Goal: Task Accomplishment & Management: Use online tool/utility

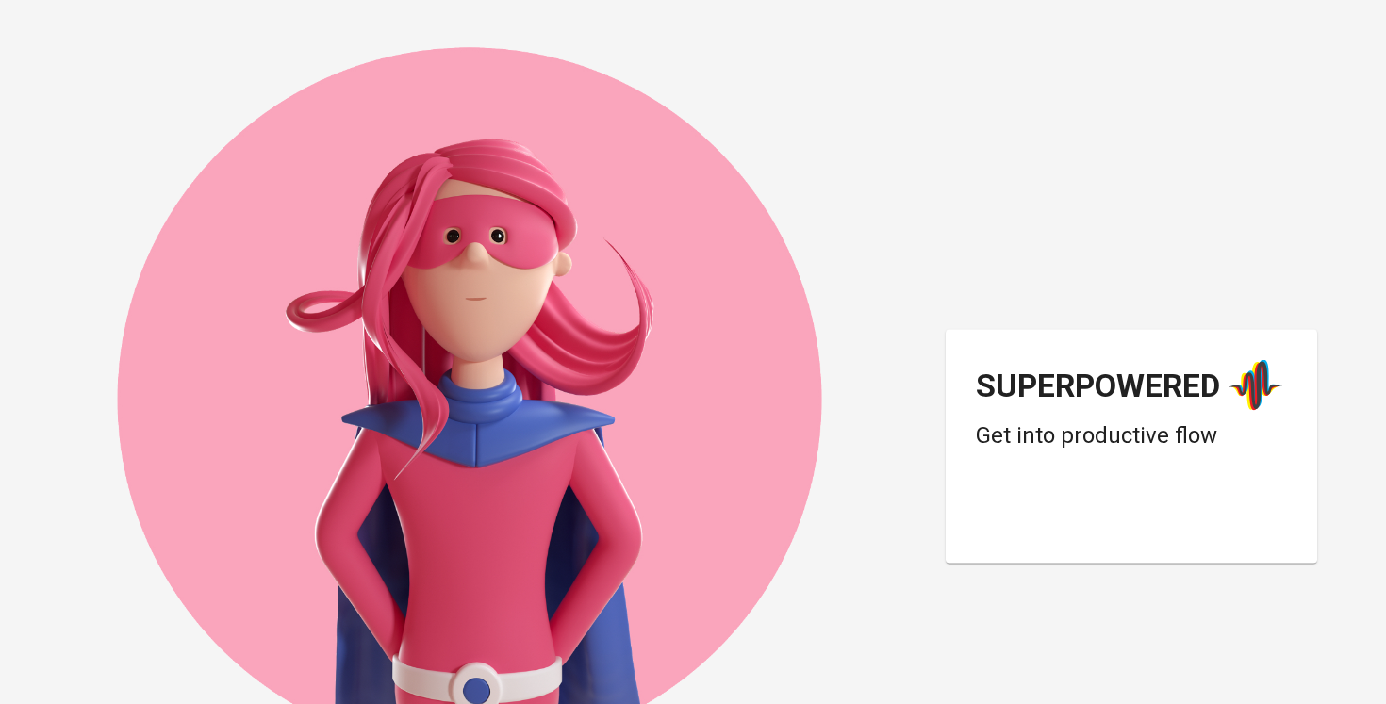
click at [953, 122] on div "Superpowered Get into productive flow" at bounding box center [693, 352] width 1386 height 704
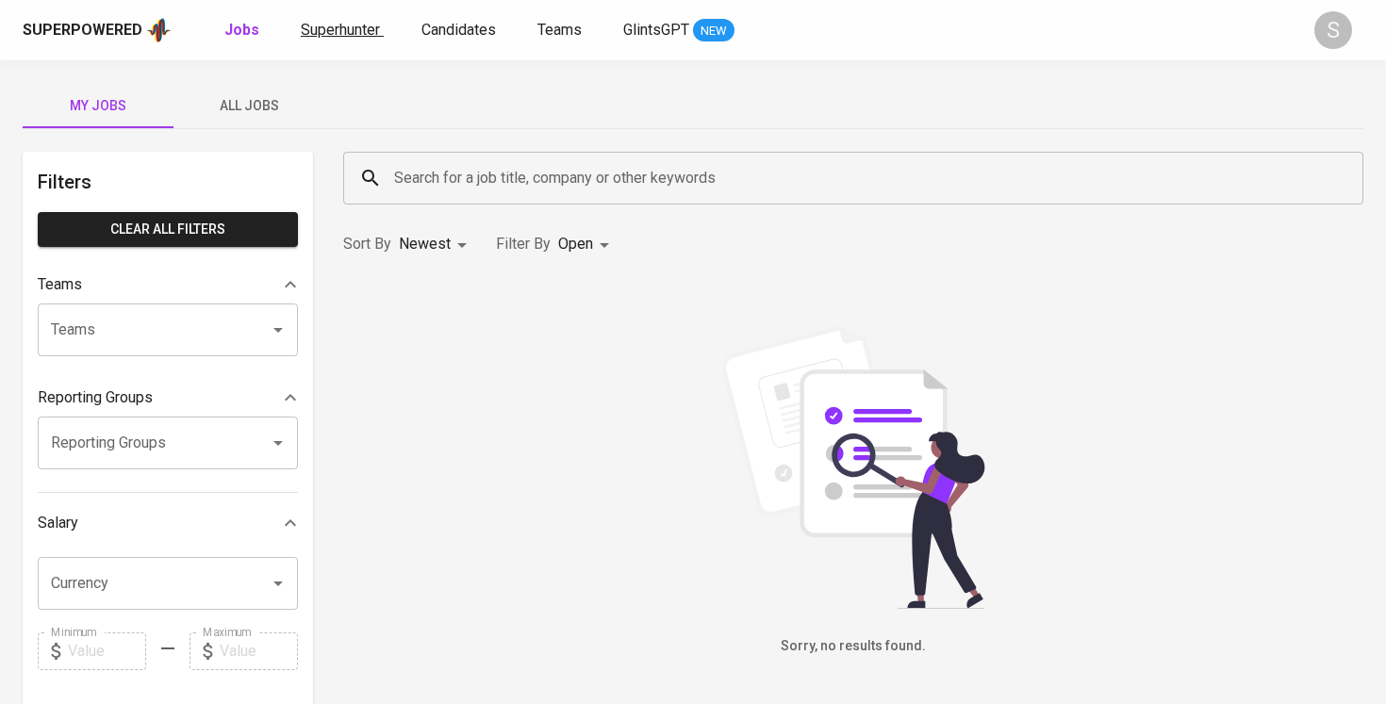
click at [313, 23] on span "Superhunter" at bounding box center [340, 30] width 79 height 18
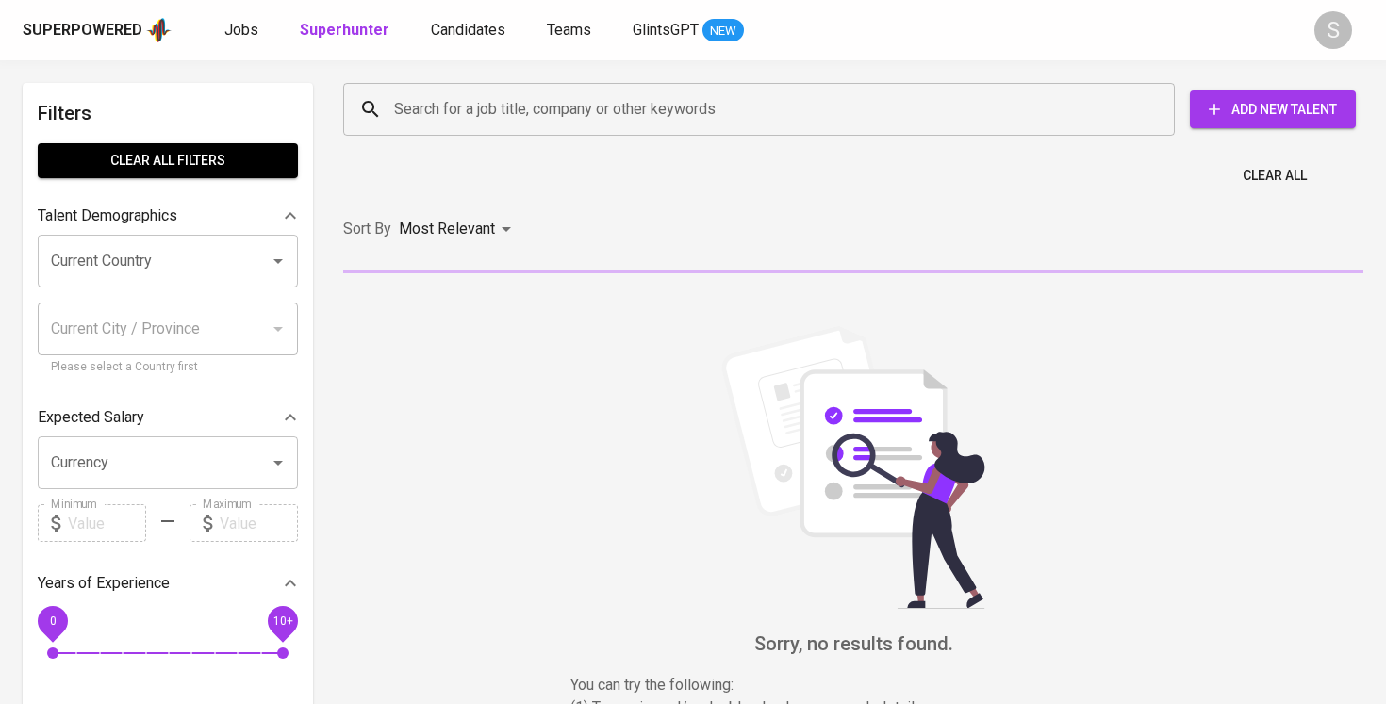
click at [491, 124] on input "Search for a job title, company or other keywords" at bounding box center [763, 109] width 749 height 36
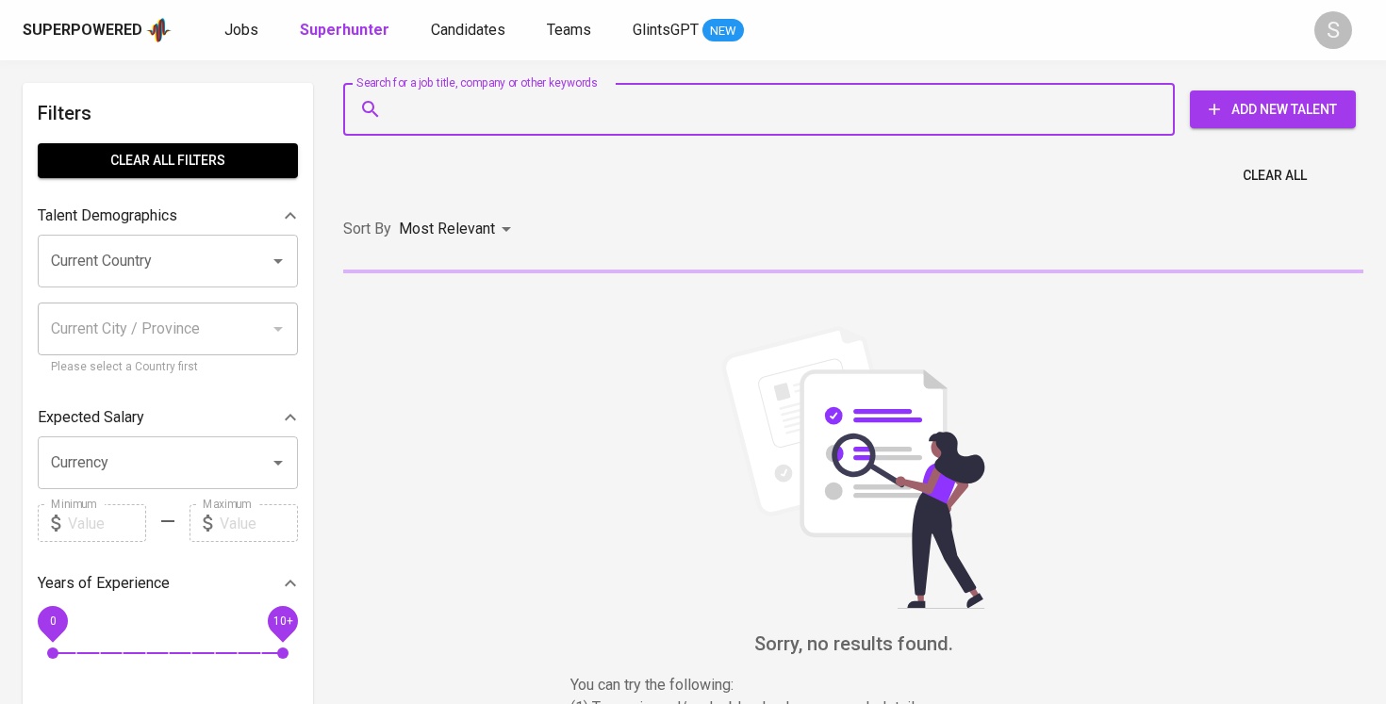
paste input "[EMAIL_ADDRESS][DOMAIN_NAME]"
type input "[EMAIL_ADDRESS][DOMAIN_NAME]"
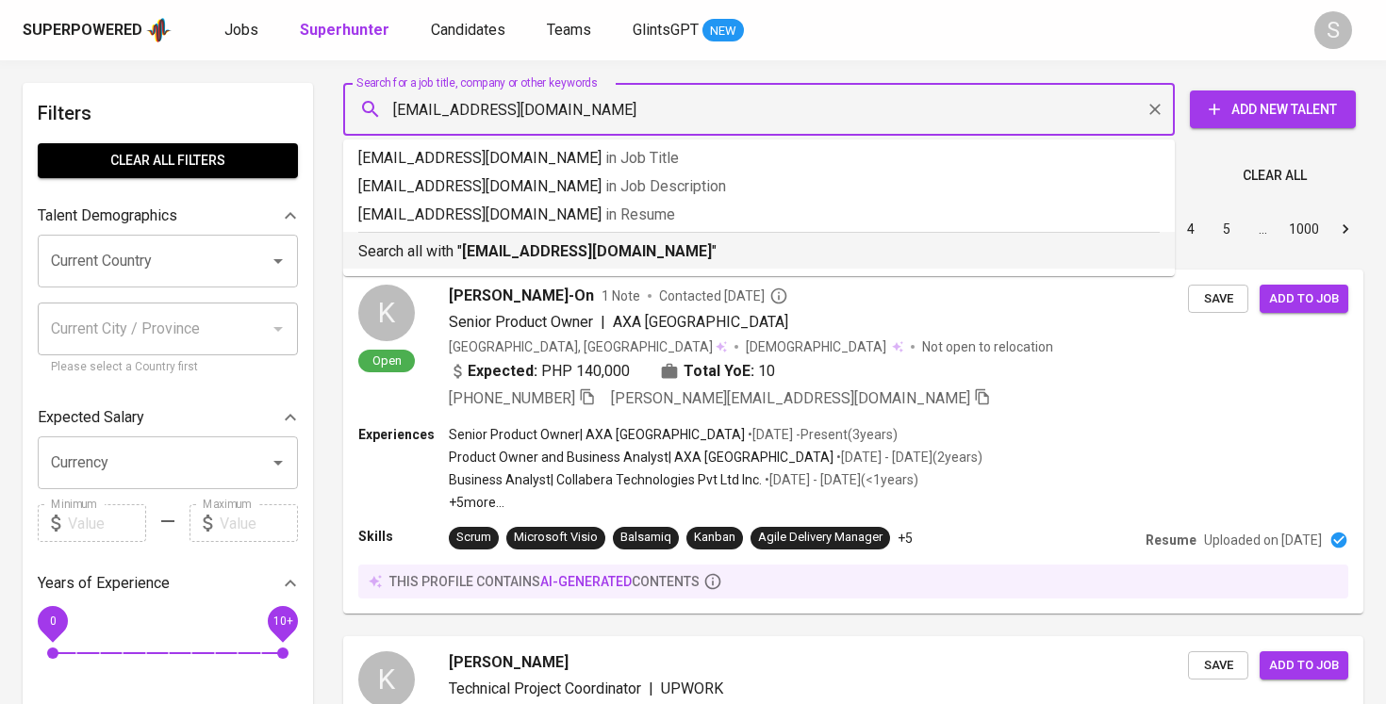
click at [606, 248] on b "[EMAIL_ADDRESS][DOMAIN_NAME]" at bounding box center [587, 251] width 250 height 18
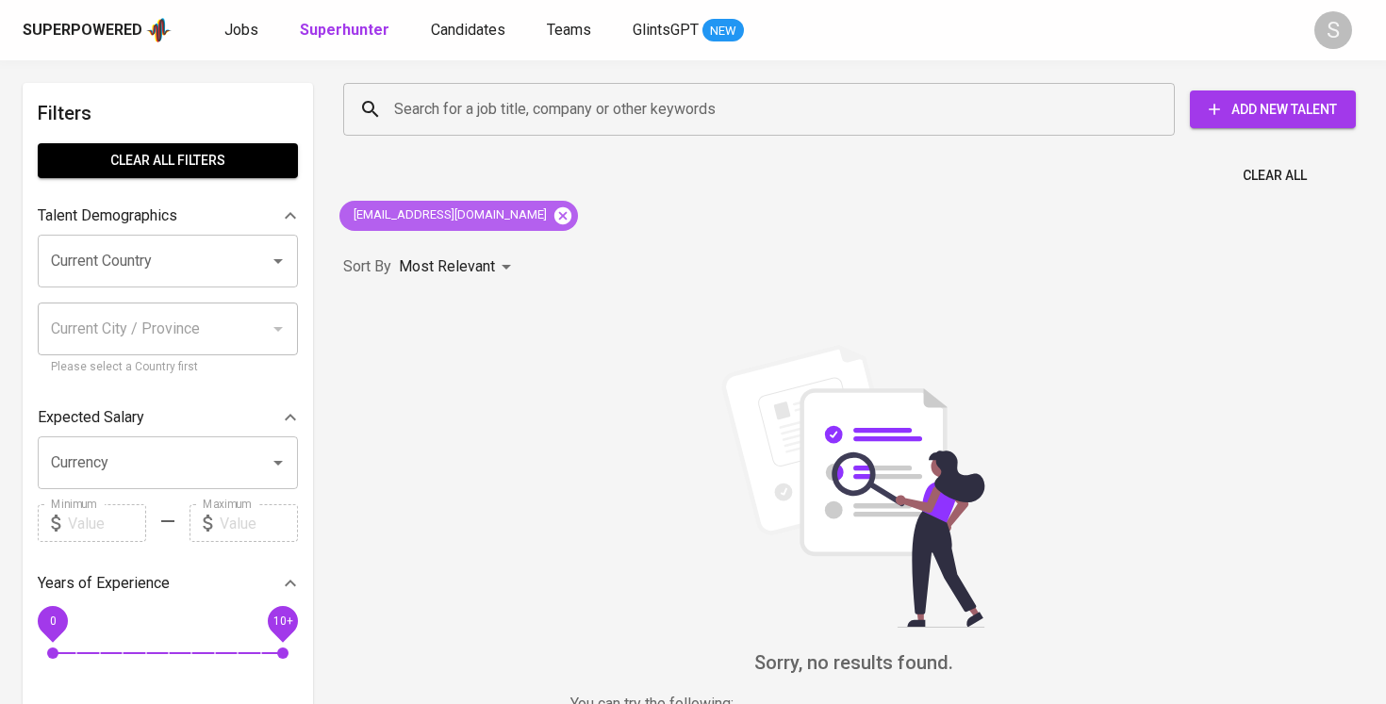
click at [555, 214] on icon at bounding box center [563, 215] width 17 height 17
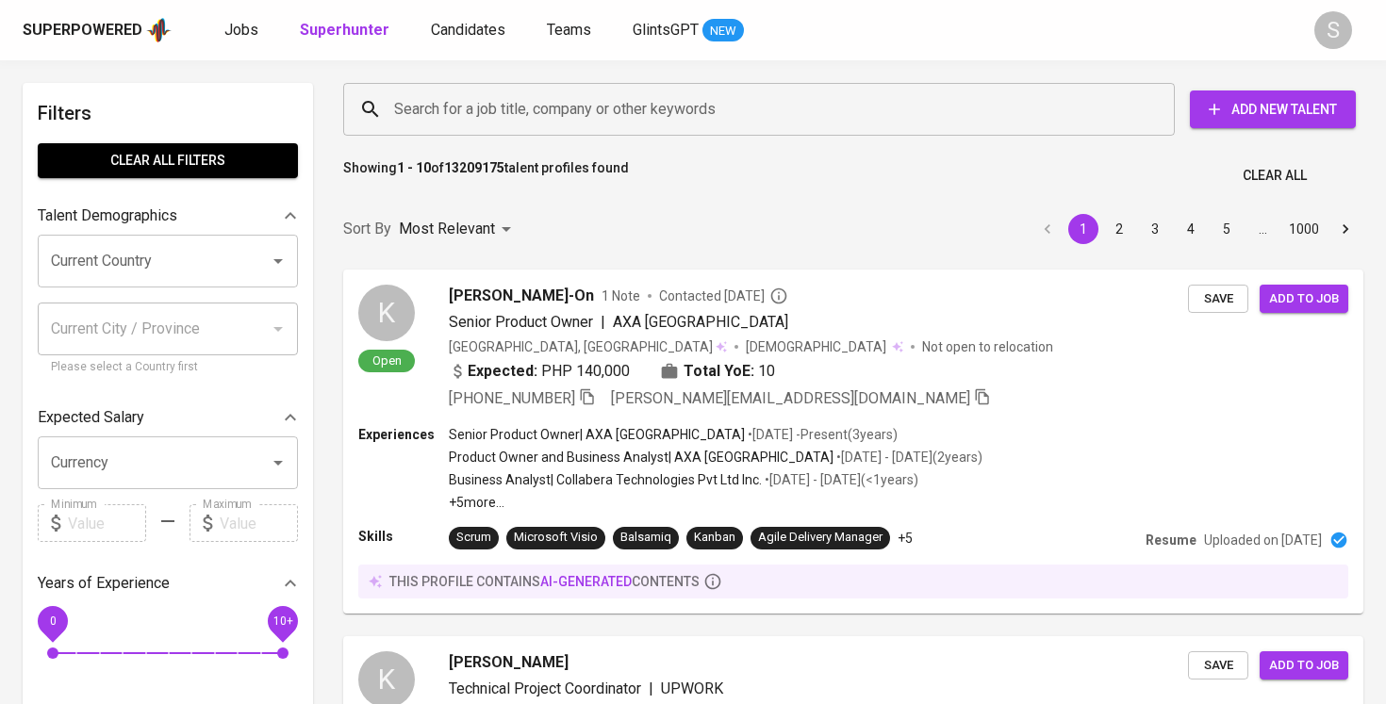
click at [573, 124] on input "Search for a job title, company or other keywords" at bounding box center [763, 109] width 749 height 36
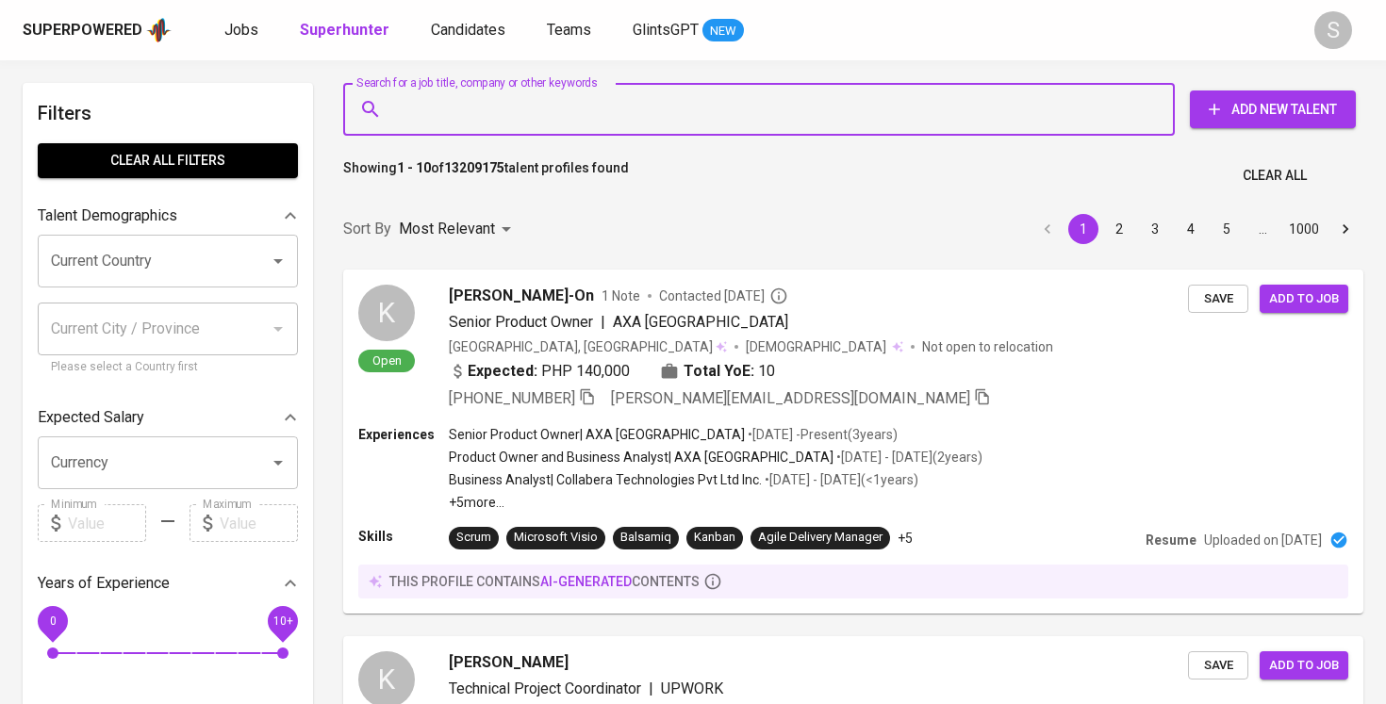
paste input "Dyah Ayu"
paste input "Paramitha"
type input "Dyah Ayu Paramitha"
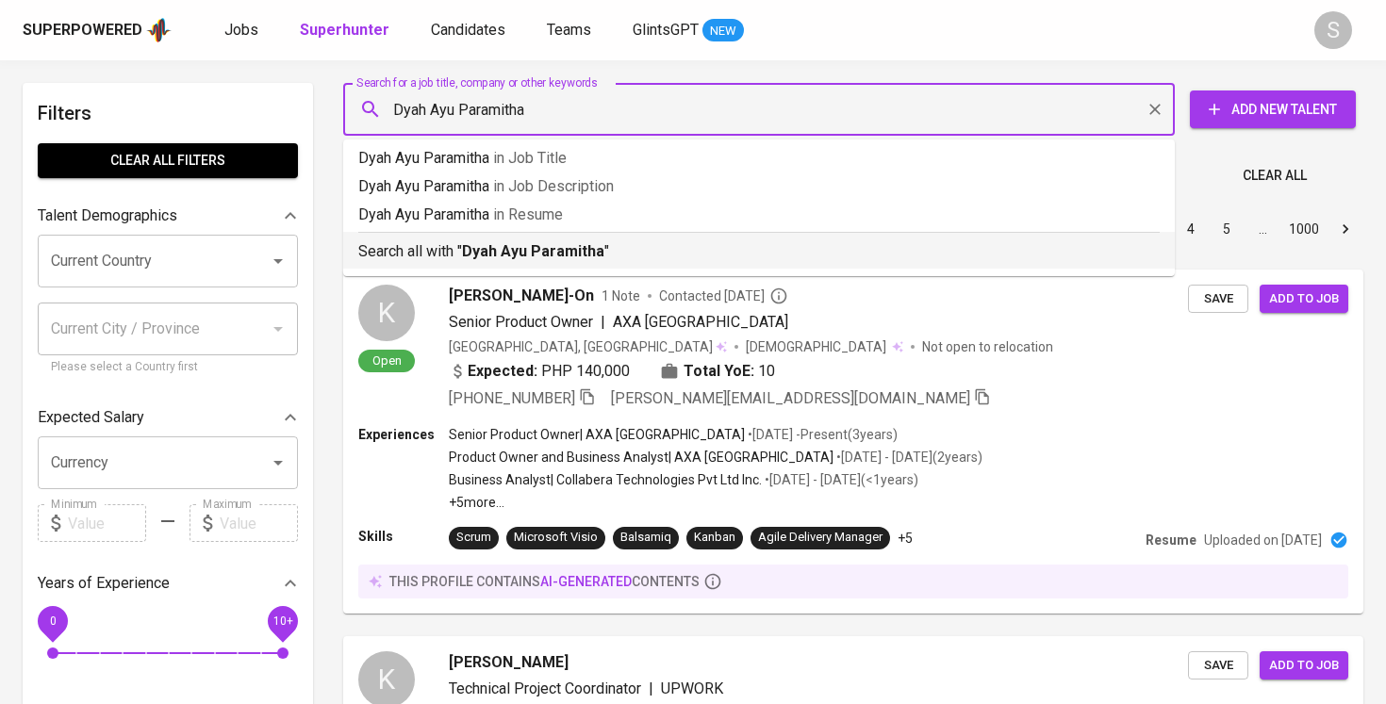
click at [506, 257] on b "Dyah Ayu Paramitha" at bounding box center [533, 251] width 142 height 18
